Goal: Task Accomplishment & Management: Use online tool/utility

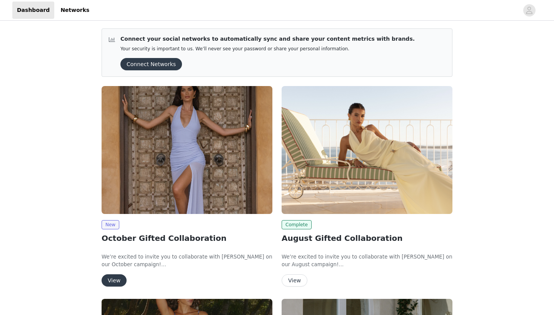
click at [111, 283] on button "View" at bounding box center [114, 281] width 25 height 12
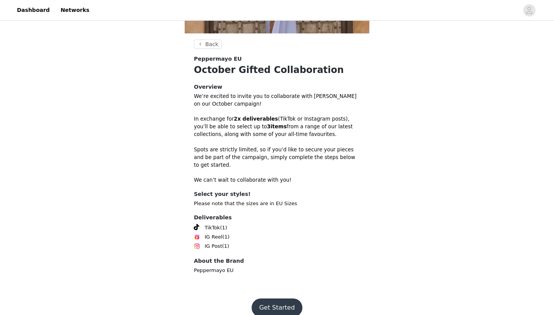
scroll to position [173, 0]
click at [268, 299] on button "Get Started" at bounding box center [277, 308] width 51 height 18
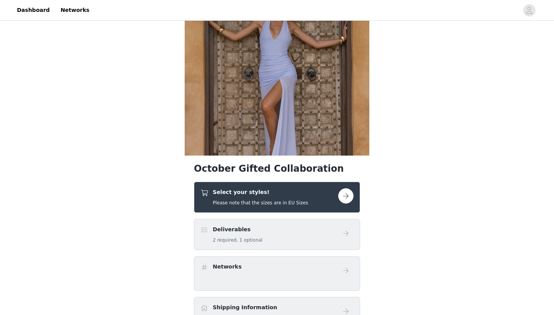
scroll to position [7, 0]
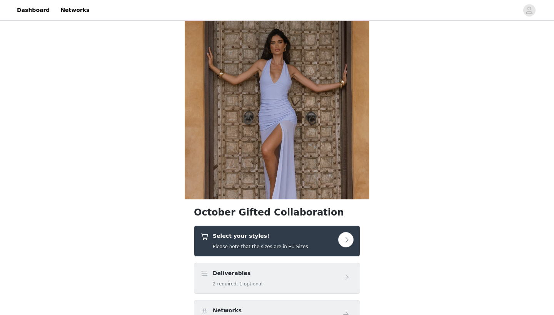
click at [340, 240] on button "button" at bounding box center [345, 239] width 15 height 15
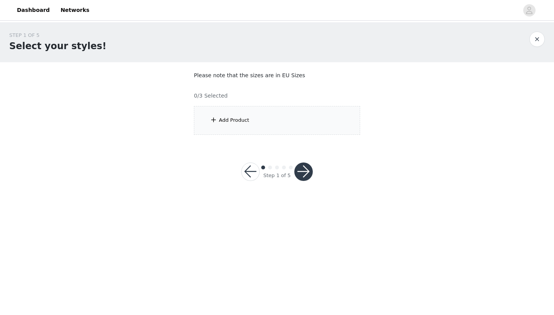
click at [282, 115] on div "Add Product" at bounding box center [277, 120] width 166 height 29
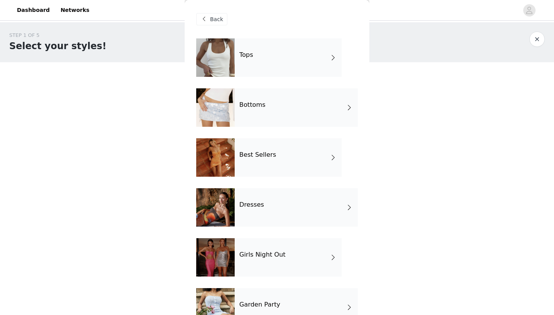
click at [278, 51] on div "Tops" at bounding box center [288, 57] width 107 height 38
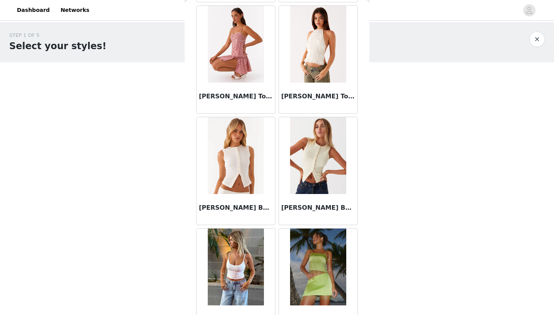
scroll to position [602, 0]
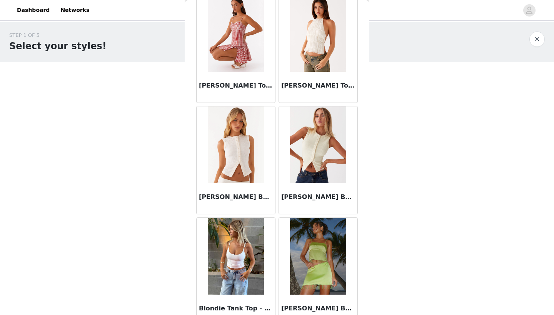
click at [228, 165] on img at bounding box center [236, 145] width 56 height 77
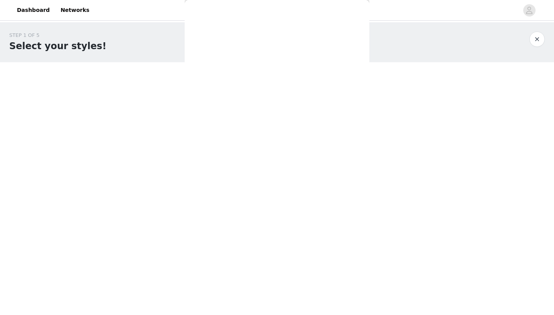
scroll to position [0, 0]
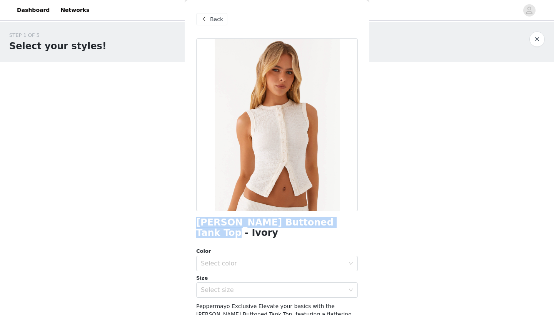
drag, startPoint x: 332, startPoint y: 223, endPoint x: 188, endPoint y: 222, distance: 144.2
click at [188, 222] on div "Back [PERSON_NAME] Buttoned Tank Top - Ivory Color Select color Size Select siz…" at bounding box center [277, 157] width 185 height 315
copy h1 "[PERSON_NAME] Buttoned Tank Top - Ivory"
click at [208, 21] on div "Back" at bounding box center [211, 19] width 31 height 12
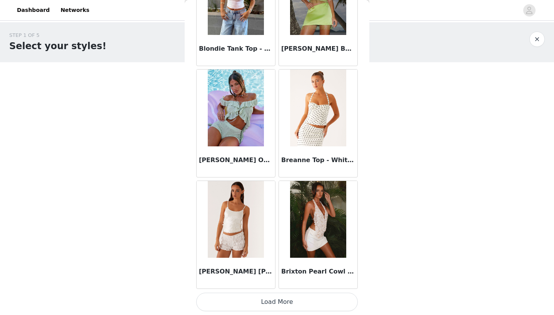
scroll to position [862, 0]
click at [310, 218] on img at bounding box center [318, 219] width 56 height 77
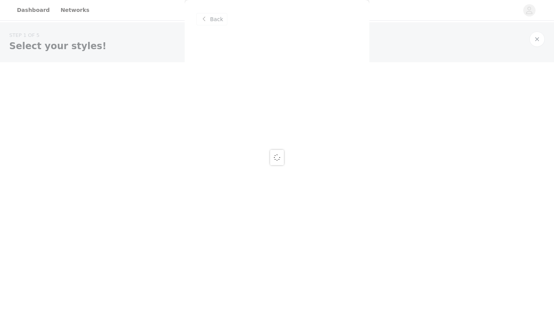
scroll to position [0, 0]
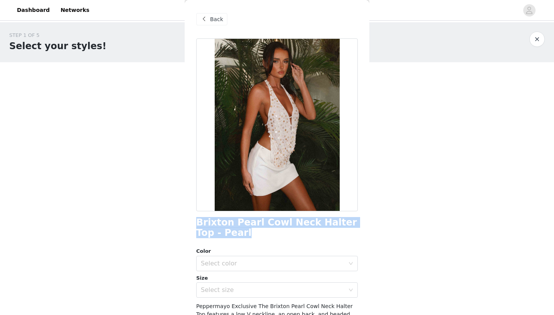
drag, startPoint x: 242, startPoint y: 233, endPoint x: 186, endPoint y: 220, distance: 57.2
click at [186, 220] on div "Back Brixton Pearl Cowl Neck Halter Top - Pearl Color Select color Size Select …" at bounding box center [277, 157] width 185 height 315
copy h1 "Brixton Pearl Cowl Neck Halter Top - Pearl"
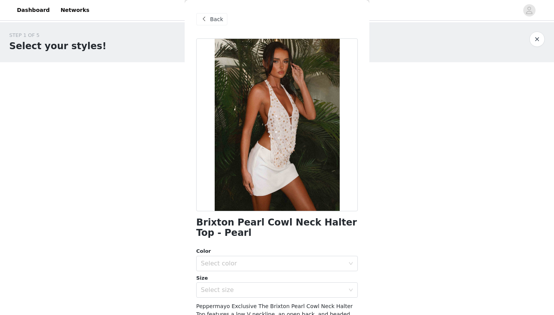
click at [216, 19] on span "Back" at bounding box center [216, 19] width 13 height 8
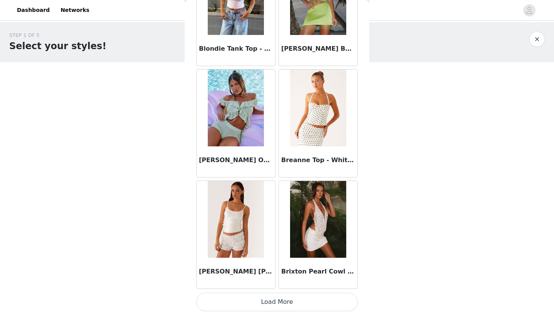
click at [212, 307] on button "Load More" at bounding box center [277, 302] width 162 height 18
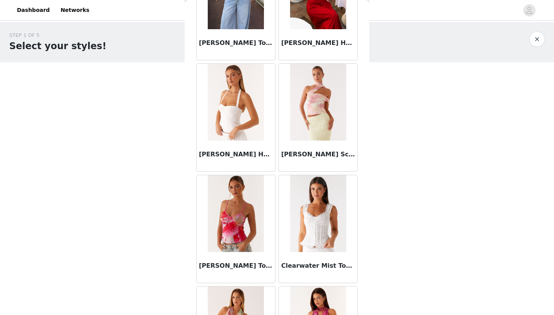
scroll to position [1568, 0]
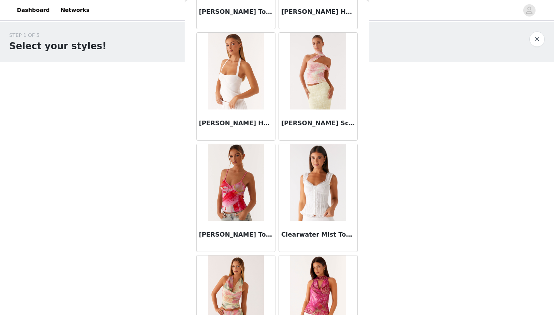
click at [234, 104] on img at bounding box center [236, 71] width 56 height 77
click at [234, 104] on div "Back [PERSON_NAME] Top - Yellow Aliah Knit Top - Yellow Anais Scarf Top - [GEOG…" at bounding box center [277, 157] width 185 height 315
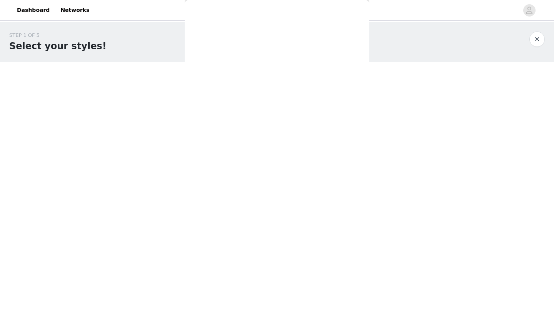
scroll to position [0, 0]
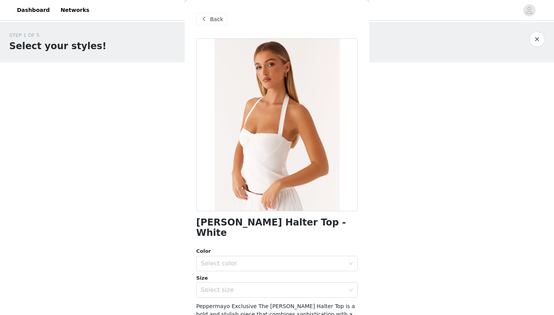
drag, startPoint x: 351, startPoint y: 223, endPoint x: 185, endPoint y: 220, distance: 165.8
click at [185, 221] on div "Back [PERSON_NAME] Halter Top - White Color Select color Size Select size Peppe…" at bounding box center [277, 157] width 185 height 315
copy h1 "[PERSON_NAME] Halter Top - White"
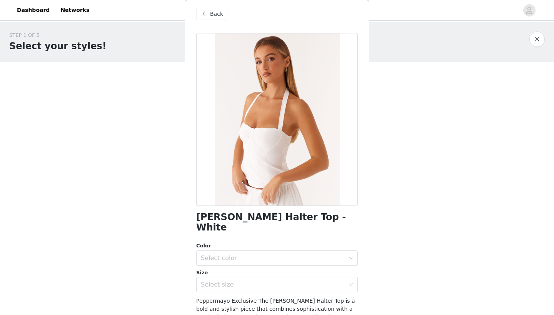
scroll to position [18, 0]
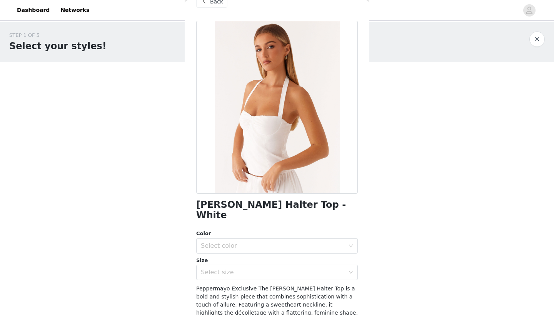
click at [215, 1] on span "Back" at bounding box center [216, 2] width 13 height 8
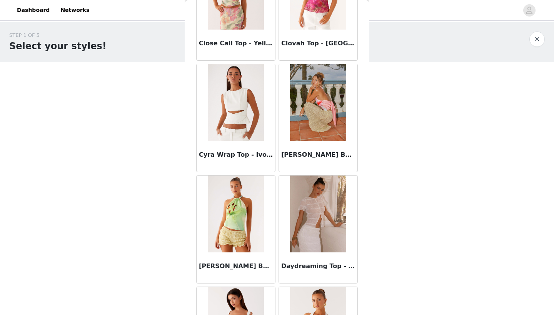
scroll to position [1868, 0]
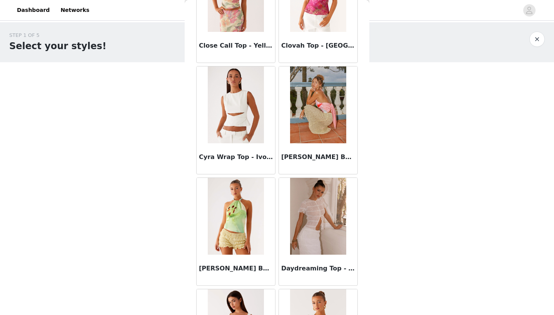
click at [238, 120] on img at bounding box center [236, 105] width 56 height 77
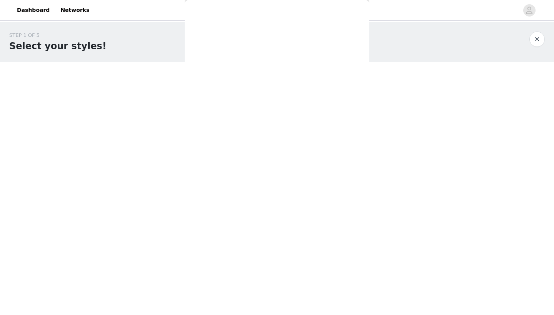
scroll to position [0, 0]
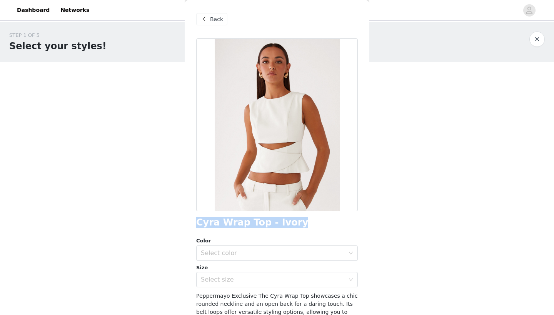
drag, startPoint x: 291, startPoint y: 224, endPoint x: 195, endPoint y: 220, distance: 95.8
click at [195, 220] on div "Back Cyra Wrap Top - Ivory Color Select color Size Select size Peppermayo Exclu…" at bounding box center [277, 157] width 185 height 315
copy h1 "Cyra Wrap Top - Ivory"
click at [210, 23] on div "Back" at bounding box center [211, 19] width 31 height 12
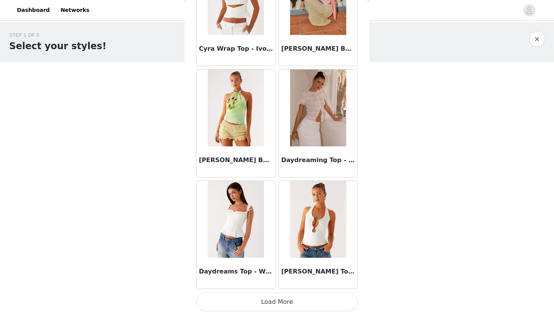
click at [280, 301] on button "Load More" at bounding box center [277, 302] width 162 height 18
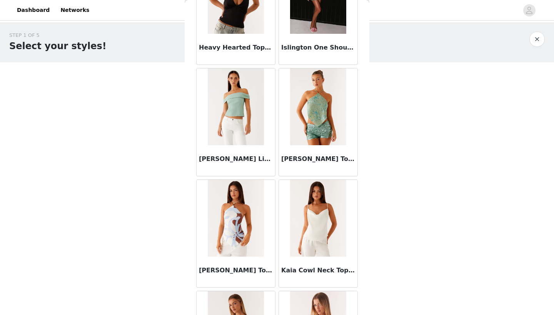
scroll to position [2773, 0]
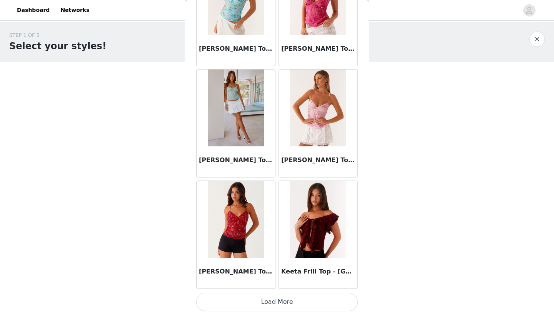
click at [270, 300] on button "Load More" at bounding box center [277, 302] width 162 height 18
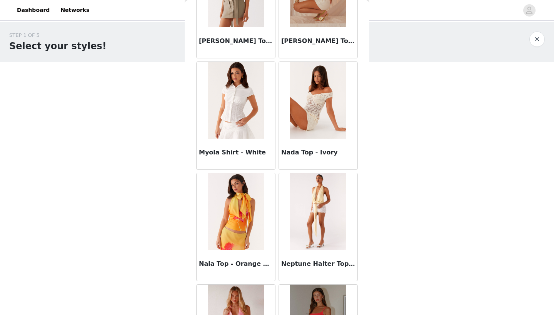
scroll to position [3986, 0]
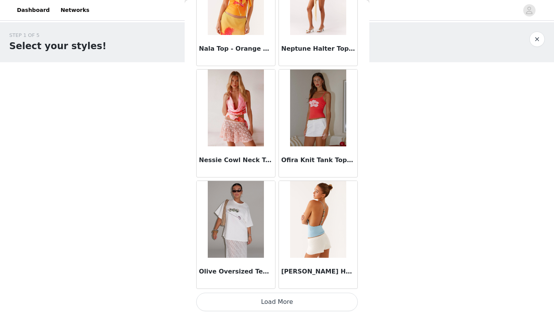
click at [269, 296] on button "Load More" at bounding box center [277, 302] width 162 height 18
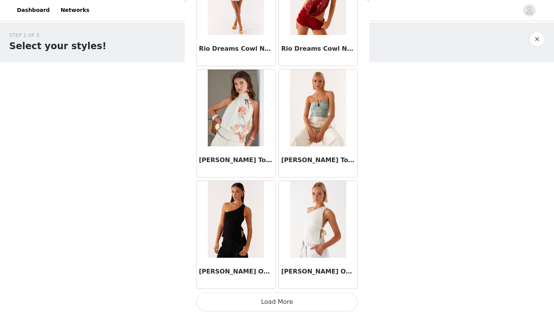
scroll to position [0, 0]
click at [303, 301] on button "Load More" at bounding box center [277, 302] width 162 height 18
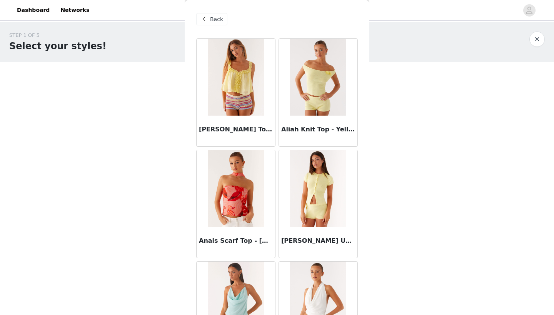
click at [212, 18] on span "Back" at bounding box center [216, 19] width 13 height 8
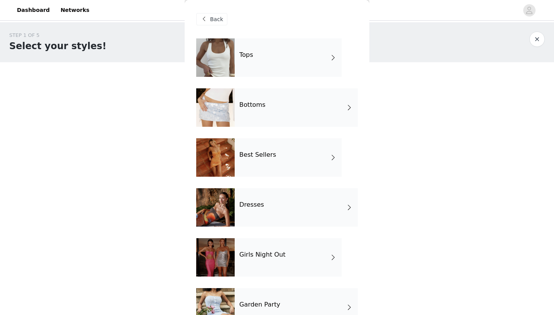
click at [245, 111] on div "Bottoms" at bounding box center [296, 107] width 123 height 38
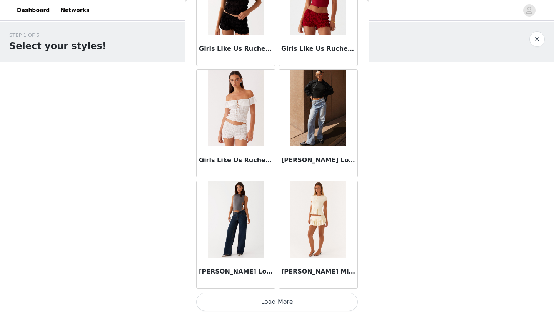
scroll to position [862, 0]
click at [243, 307] on button "Load More" at bounding box center [277, 302] width 162 height 18
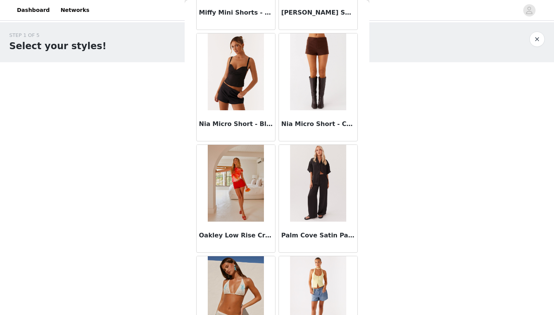
scroll to position [1570, 0]
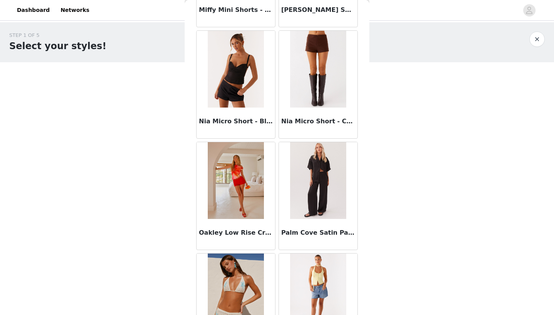
click at [235, 84] on img at bounding box center [236, 69] width 56 height 77
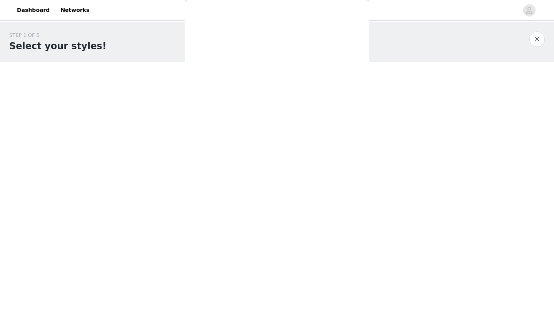
scroll to position [0, 0]
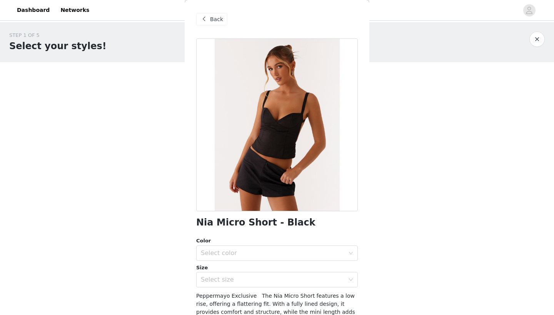
click at [208, 15] on div "Back" at bounding box center [211, 19] width 31 height 12
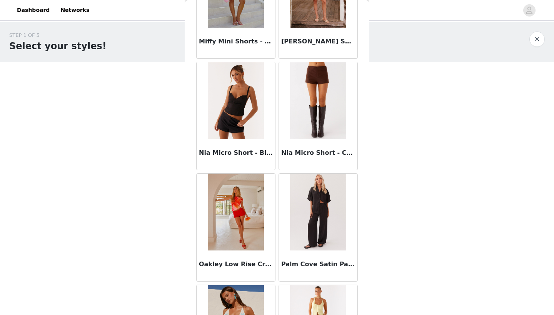
scroll to position [1395, 0]
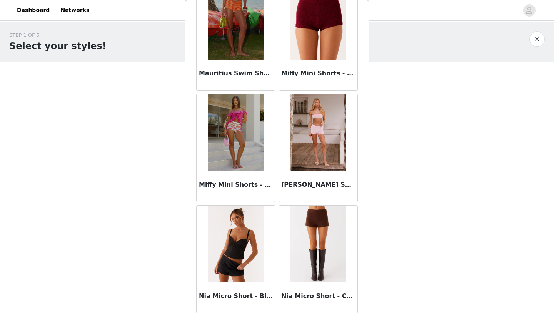
click at [248, 234] on img at bounding box center [236, 244] width 56 height 77
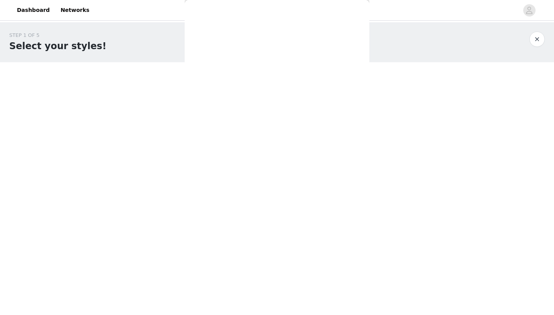
scroll to position [82, 0]
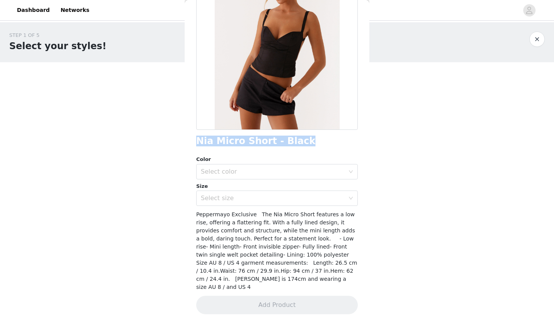
drag, startPoint x: 298, startPoint y: 142, endPoint x: 180, endPoint y: 143, distance: 118.1
click at [180, 143] on div "STEP 1 OF 5 Select your styles! Please note that the sizes are in EU Sizes 0/3 …" at bounding box center [277, 83] width 554 height 122
click at [210, 141] on h1 "Nia Micro Short - Black" at bounding box center [255, 141] width 119 height 10
drag, startPoint x: 295, startPoint y: 143, endPoint x: 194, endPoint y: 143, distance: 100.4
click at [194, 143] on div "Back Nia Micro Short - Black Color Select color Size Select size Peppermayo Exc…" at bounding box center [277, 157] width 185 height 315
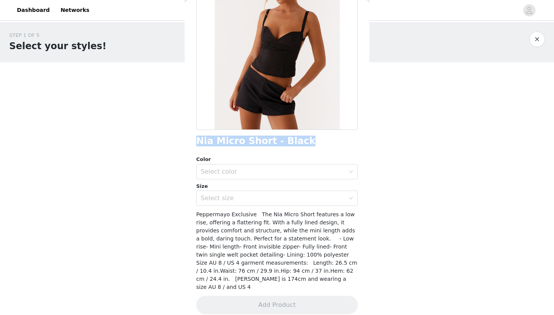
copy h1 "Nia Micro Short - Black"
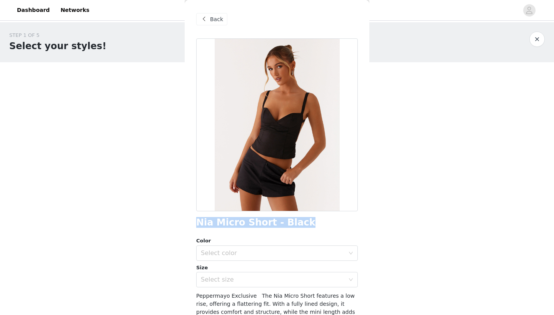
scroll to position [0, 0]
click at [208, 20] on div "Back" at bounding box center [211, 19] width 31 height 12
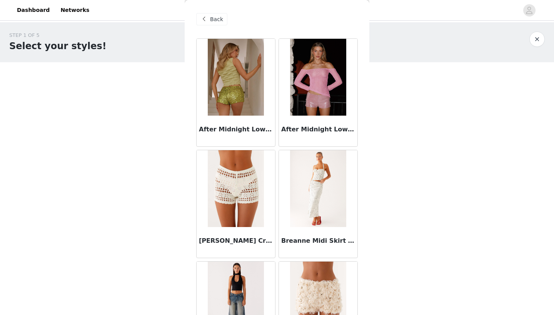
click at [208, 20] on span at bounding box center [203, 19] width 9 height 9
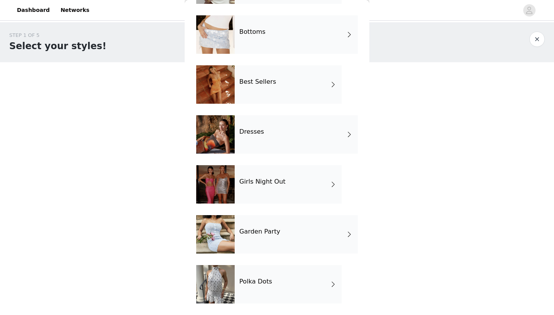
scroll to position [73, 0]
click at [270, 87] on div "Best Sellers" at bounding box center [288, 84] width 107 height 38
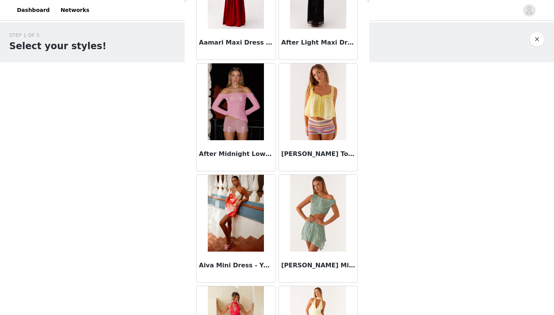
scroll to position [88, 0]
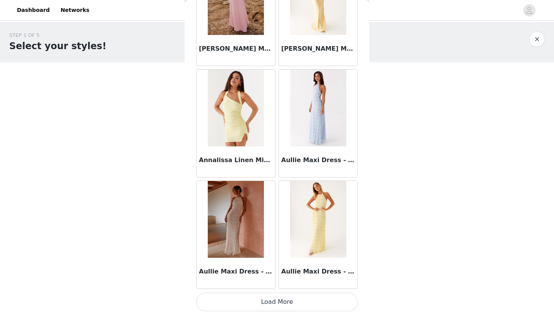
click at [248, 300] on button "Load More" at bounding box center [277, 302] width 162 height 18
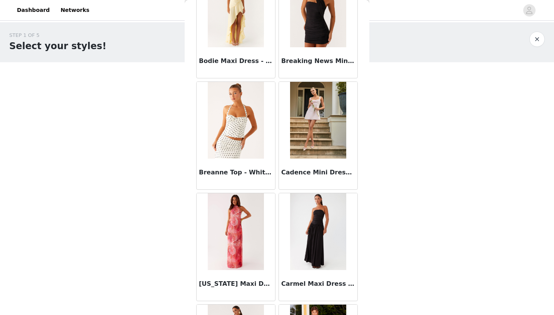
scroll to position [1407, 0]
click at [328, 125] on img at bounding box center [318, 120] width 56 height 77
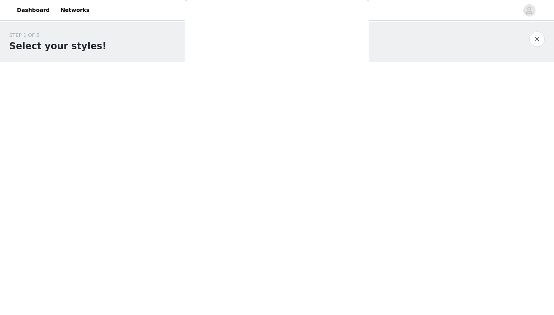
scroll to position [0, 0]
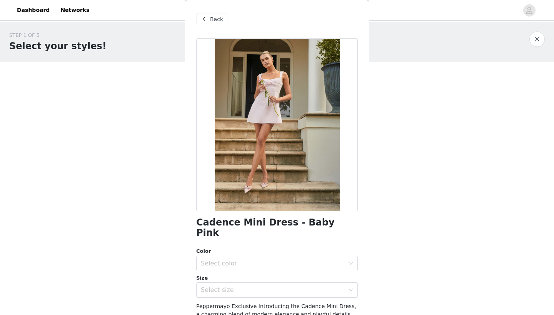
click at [212, 22] on span "Back" at bounding box center [216, 19] width 13 height 8
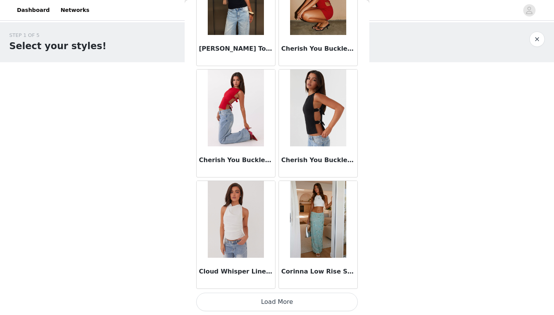
scroll to position [1977, 0]
click at [295, 303] on button "Load More" at bounding box center [277, 302] width 162 height 18
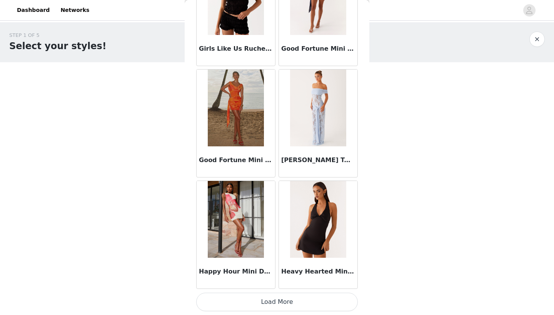
scroll to position [3092, 0]
click at [294, 306] on button "Load More" at bounding box center [277, 302] width 162 height 18
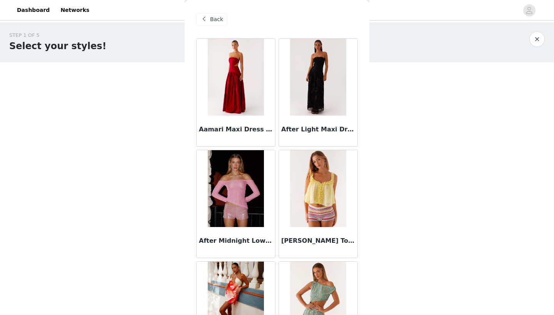
scroll to position [0, 0]
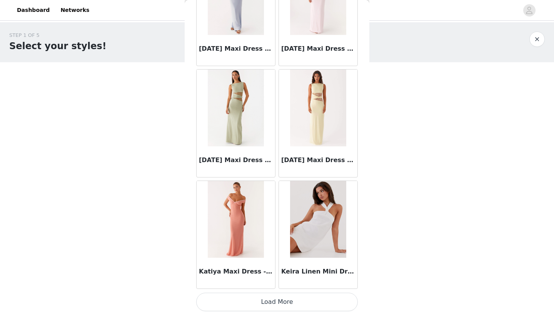
click at [283, 304] on button "Load More" at bounding box center [277, 302] width 162 height 18
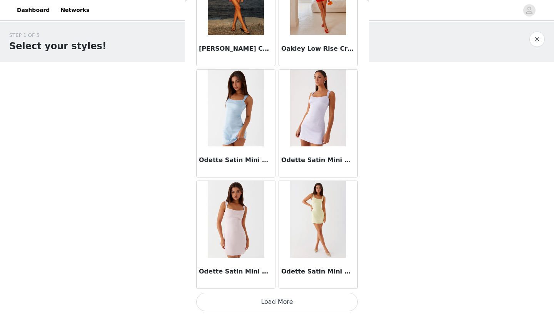
scroll to position [5323, 0]
click at [287, 310] on button "Load More" at bounding box center [277, 302] width 162 height 18
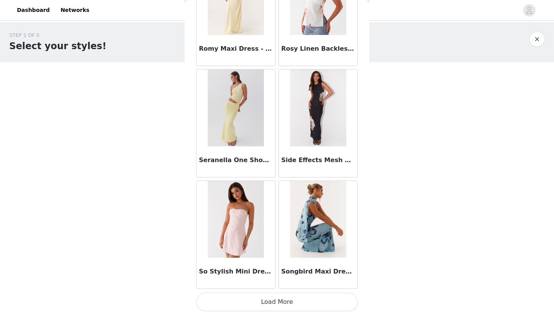
scroll to position [0, 0]
click at [243, 308] on button "Load More" at bounding box center [277, 302] width 162 height 18
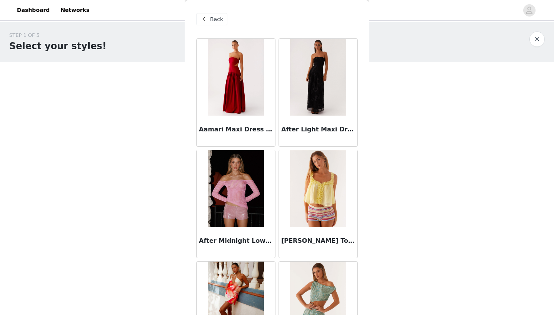
click at [210, 20] on span "Back" at bounding box center [216, 19] width 13 height 8
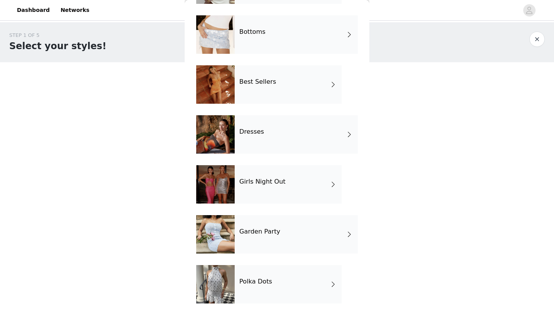
scroll to position [73, 0]
click at [277, 133] on div "Dresses" at bounding box center [296, 134] width 123 height 38
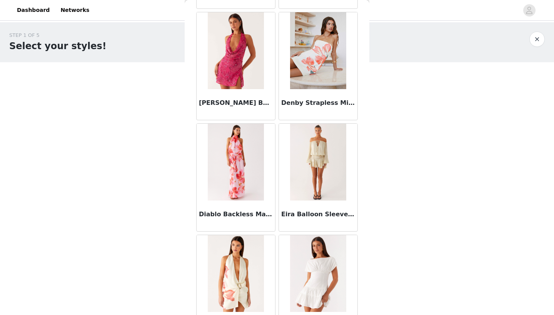
scroll to position [468, 0]
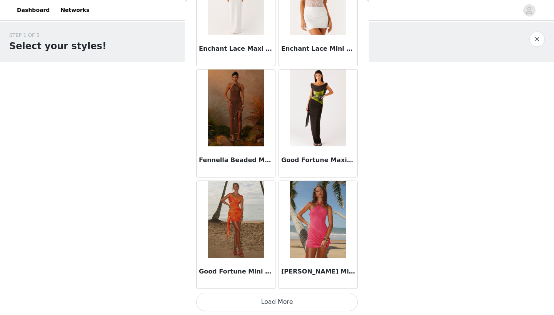
click at [239, 305] on button "Load More" at bounding box center [277, 302] width 162 height 18
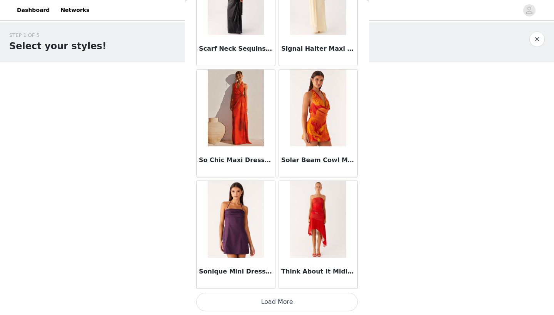
scroll to position [0, 0]
click at [237, 307] on button "Load More" at bounding box center [277, 302] width 162 height 18
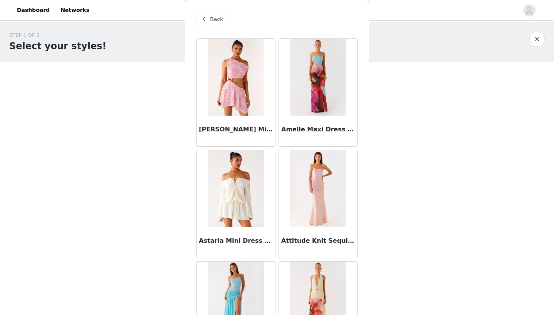
click at [213, 19] on span "Back" at bounding box center [216, 19] width 13 height 8
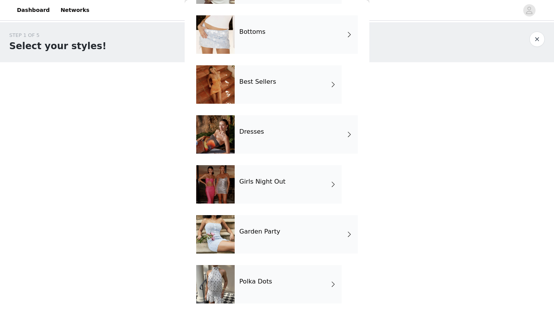
scroll to position [73, 0]
click at [268, 186] on div "Girls Night Out" at bounding box center [288, 184] width 107 height 38
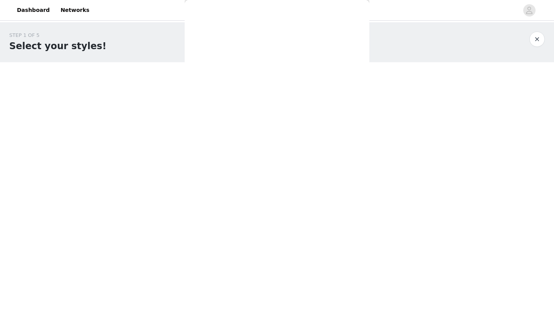
scroll to position [0, 0]
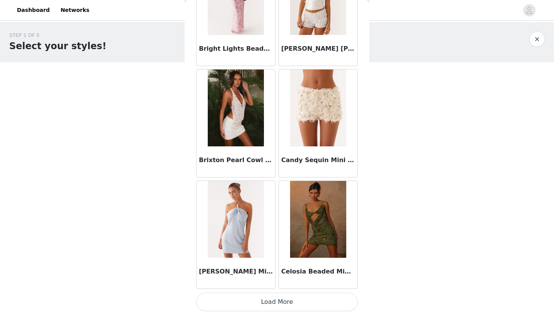
click at [247, 306] on button "Load More" at bounding box center [277, 302] width 162 height 18
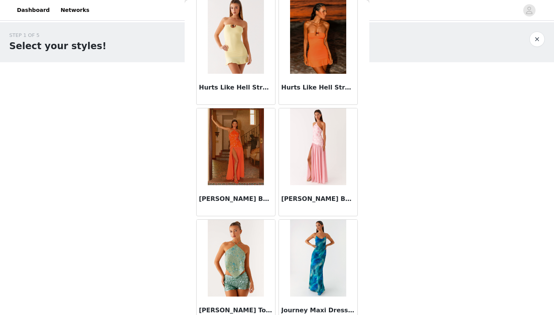
scroll to position [1972, 0]
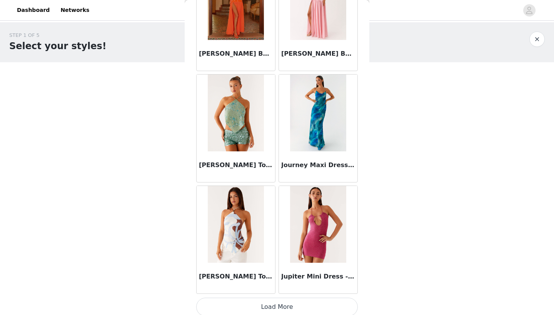
click at [253, 313] on button "Load More" at bounding box center [277, 307] width 162 height 18
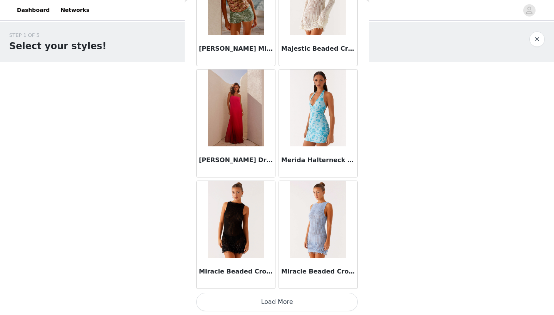
click at [261, 301] on button "Load More" at bounding box center [277, 302] width 162 height 18
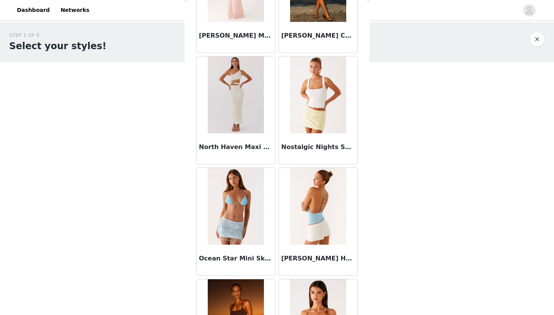
scroll to position [3952, 0]
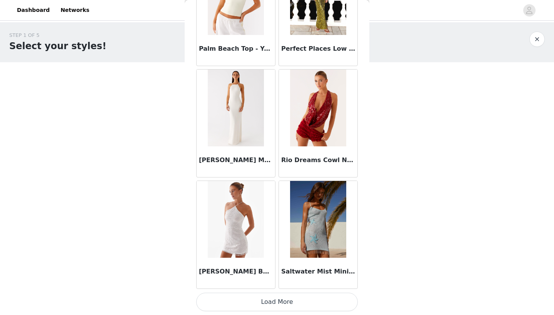
click at [259, 302] on button "Load More" at bounding box center [277, 302] width 162 height 18
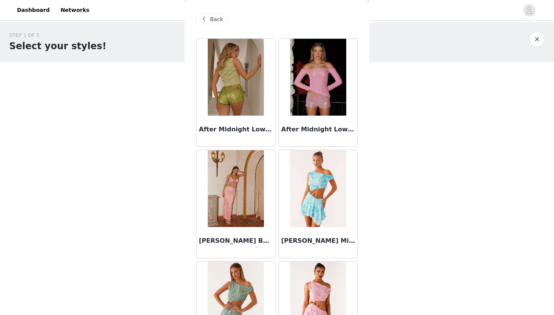
scroll to position [0, 0]
click at [206, 15] on div "Back" at bounding box center [211, 19] width 31 height 12
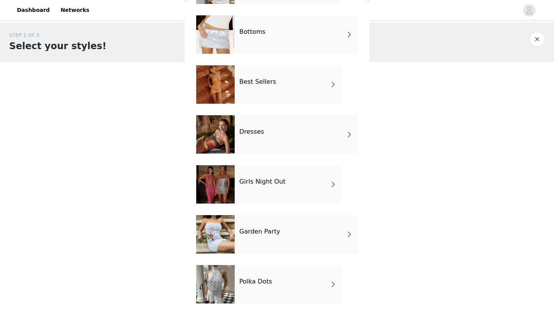
scroll to position [73, 0]
click at [280, 236] on div "Garden Party" at bounding box center [296, 234] width 123 height 38
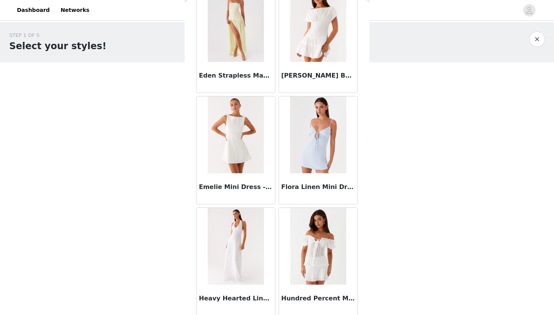
scroll to position [836, 0]
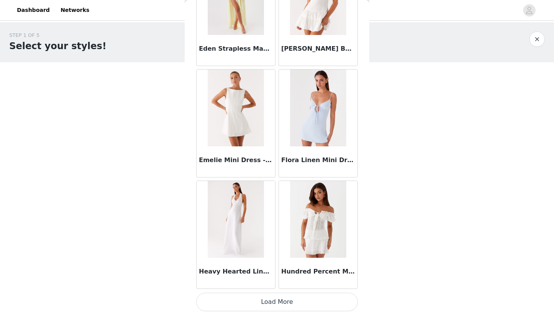
click at [276, 300] on button "Load More" at bounding box center [277, 302] width 162 height 18
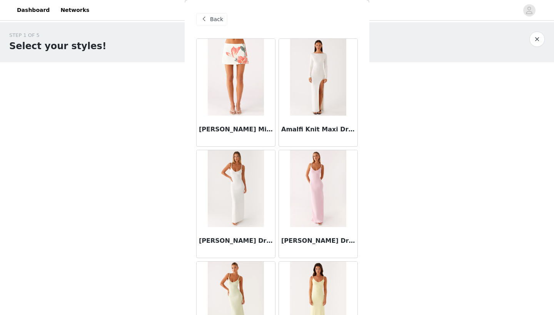
scroll to position [0, 0]
click at [209, 18] on div "Back" at bounding box center [211, 19] width 31 height 12
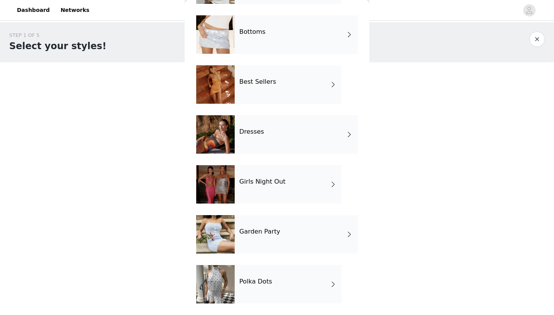
scroll to position [73, 0]
click at [262, 282] on h4 "Polka Dots" at bounding box center [255, 281] width 33 height 7
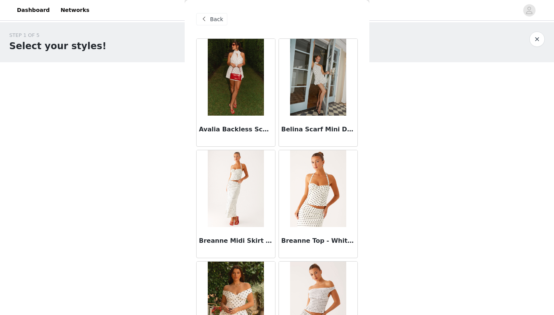
scroll to position [0, 0]
click at [207, 17] on span at bounding box center [203, 19] width 9 height 9
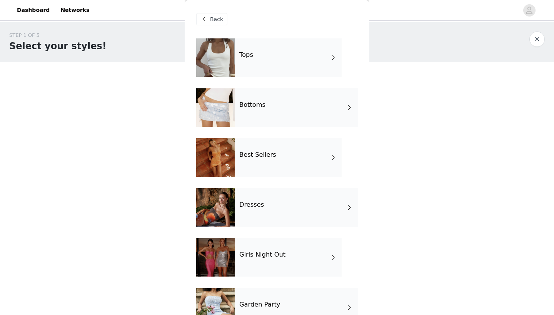
click at [207, 17] on span at bounding box center [203, 19] width 9 height 9
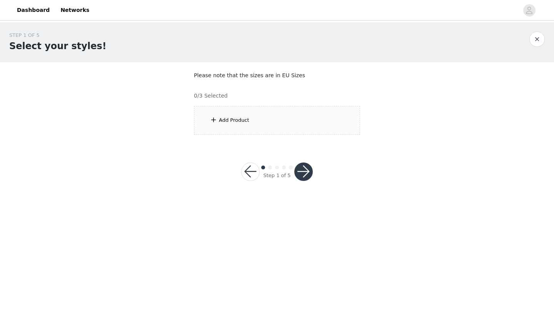
click at [248, 121] on div "Add Product" at bounding box center [277, 120] width 166 height 29
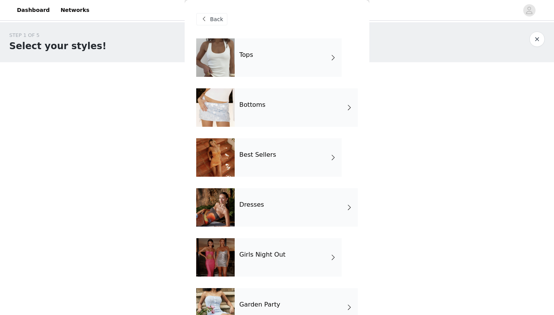
click at [248, 122] on div "Bottoms" at bounding box center [296, 107] width 123 height 38
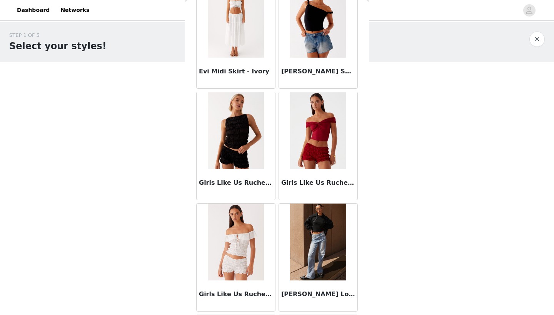
scroll to position [862, 0]
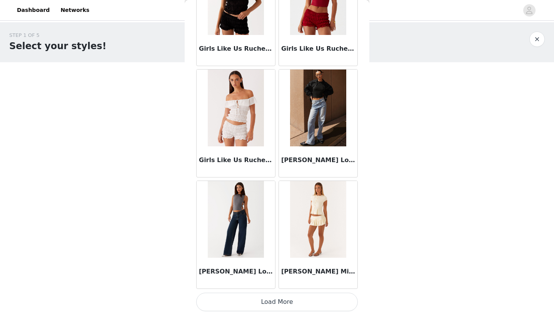
click at [260, 300] on button "Load More" at bounding box center [277, 302] width 162 height 18
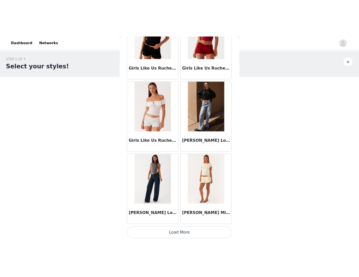
scroll to position [858, 0]
